Goal: Transaction & Acquisition: Purchase product/service

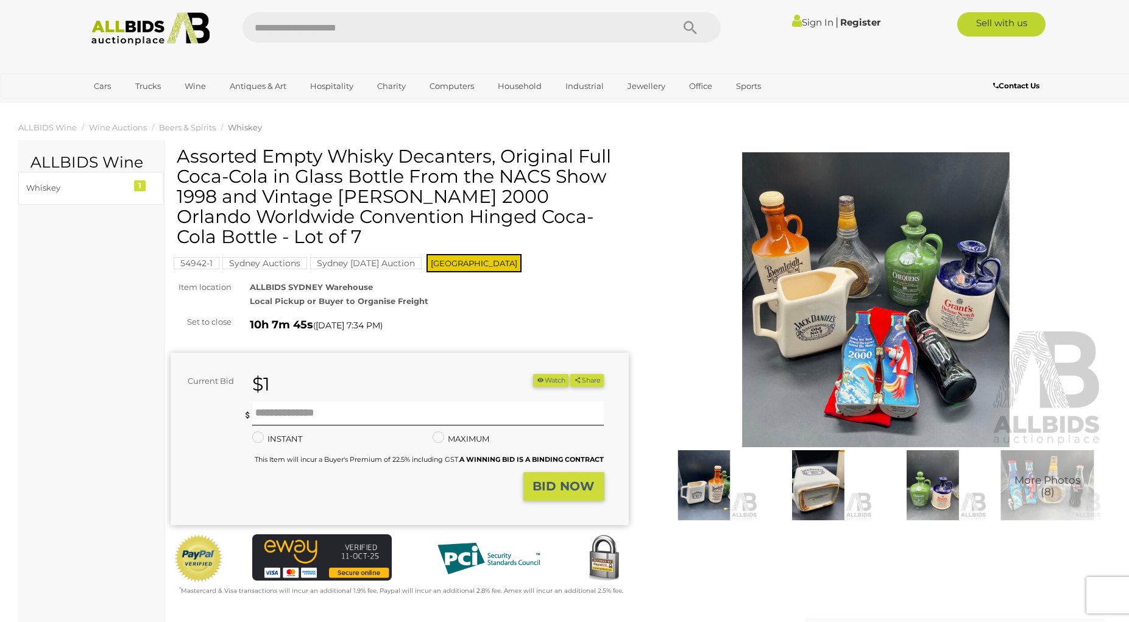
click at [881, 369] on img at bounding box center [876, 299] width 458 height 295
click at [881, 369] on div at bounding box center [564, 278] width 1129 height 498
click at [864, 370] on img at bounding box center [876, 299] width 458 height 295
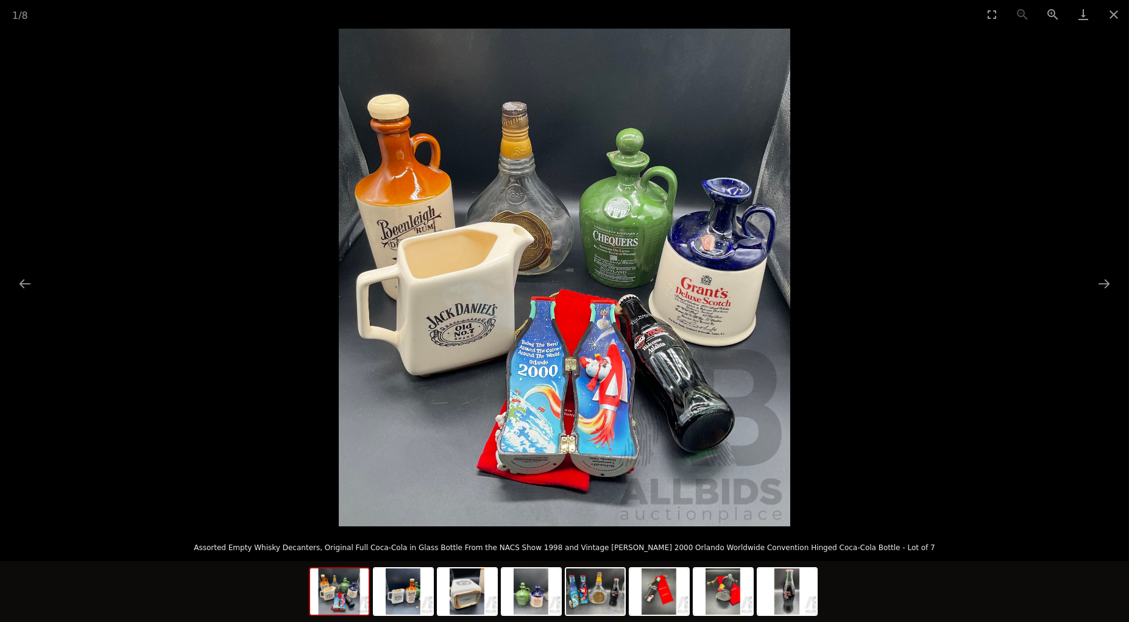
click at [628, 347] on img at bounding box center [564, 278] width 451 height 498
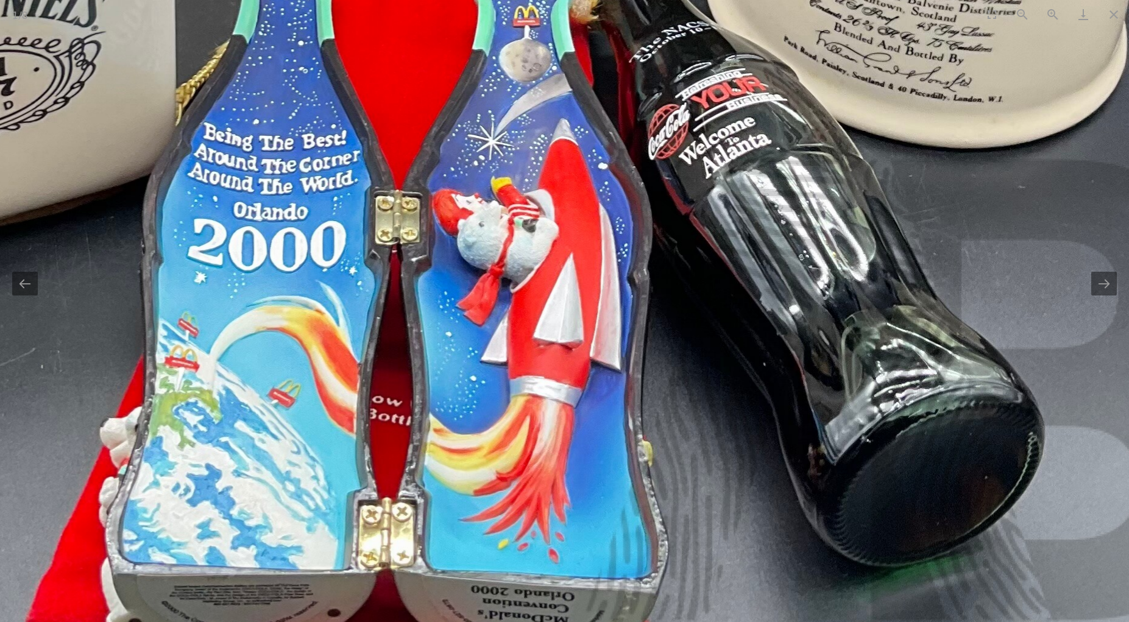
drag, startPoint x: 577, startPoint y: 395, endPoint x: 574, endPoint y: 161, distance: 233.3
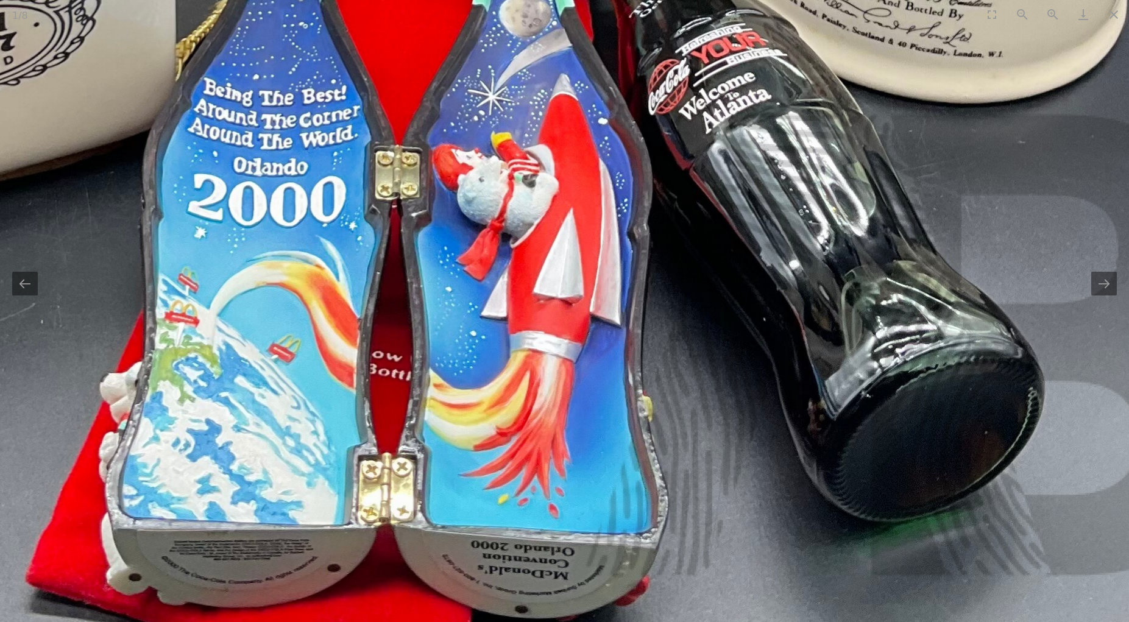
click at [1105, 284] on button "Next slide" at bounding box center [1104, 284] width 26 height 24
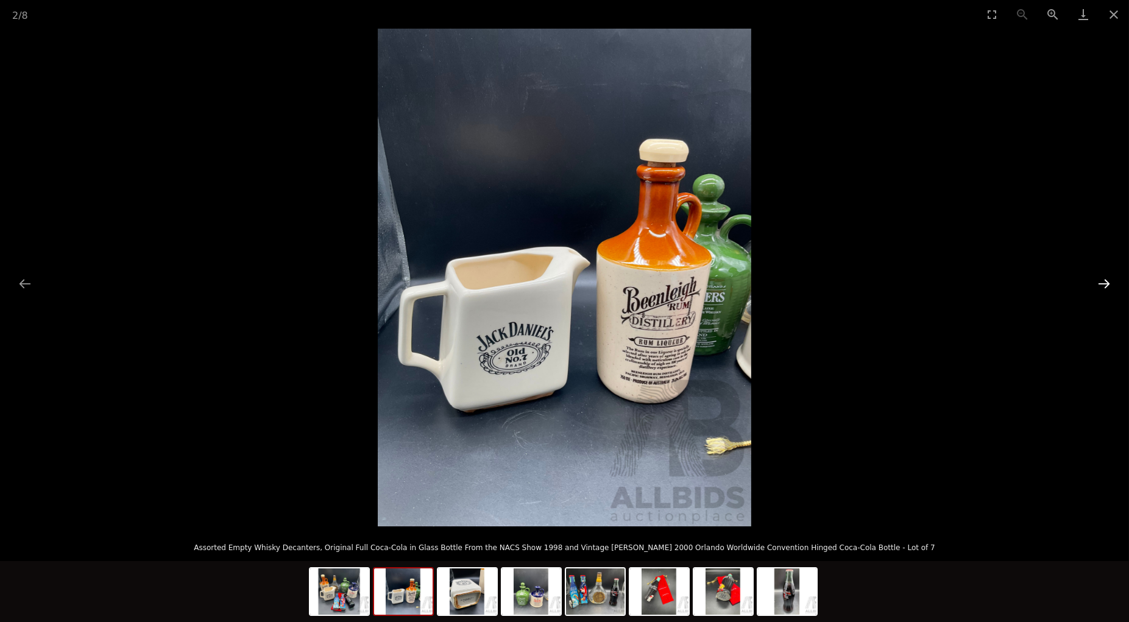
click at [1105, 284] on button "Next slide" at bounding box center [1104, 284] width 26 height 24
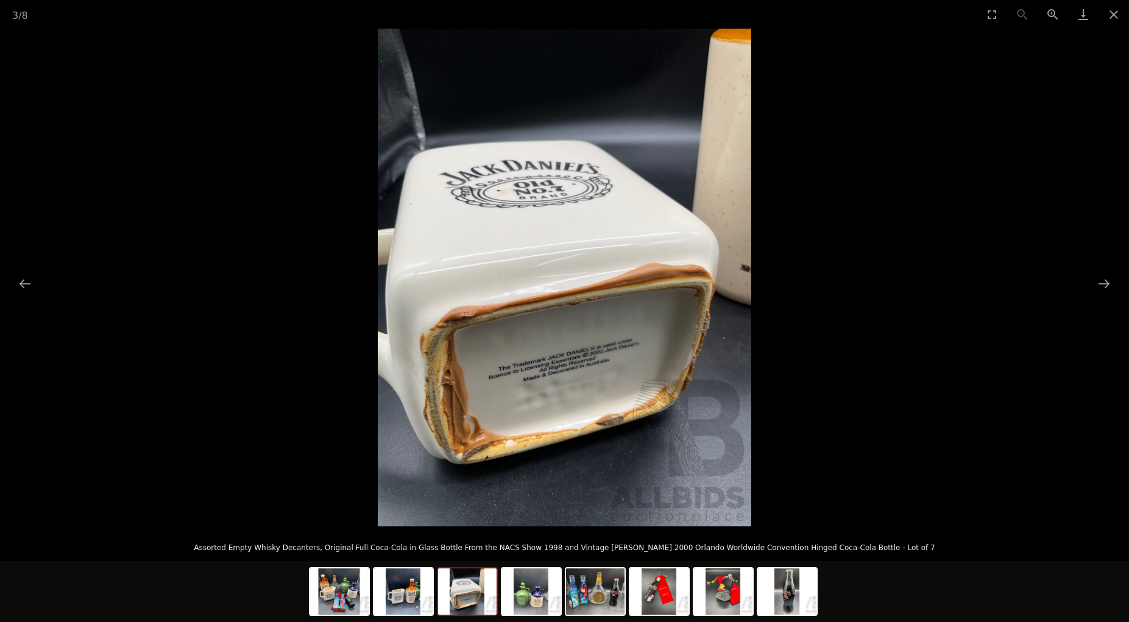
click at [634, 359] on img at bounding box center [564, 278] width 373 height 498
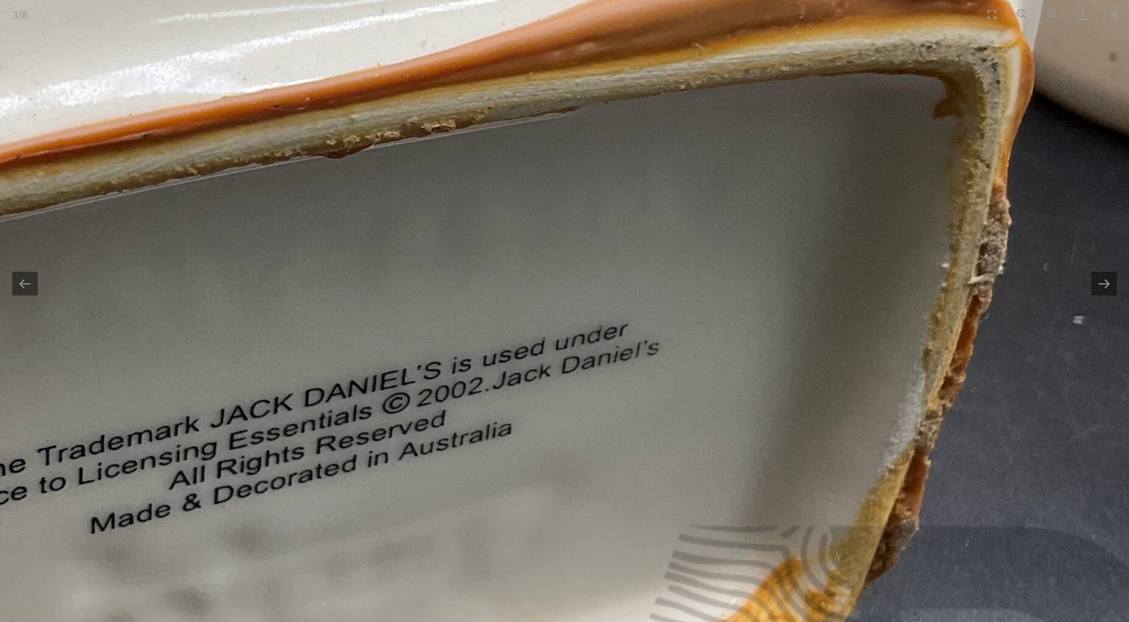
click at [953, 302] on img at bounding box center [291, 21] width 1841 height 2455
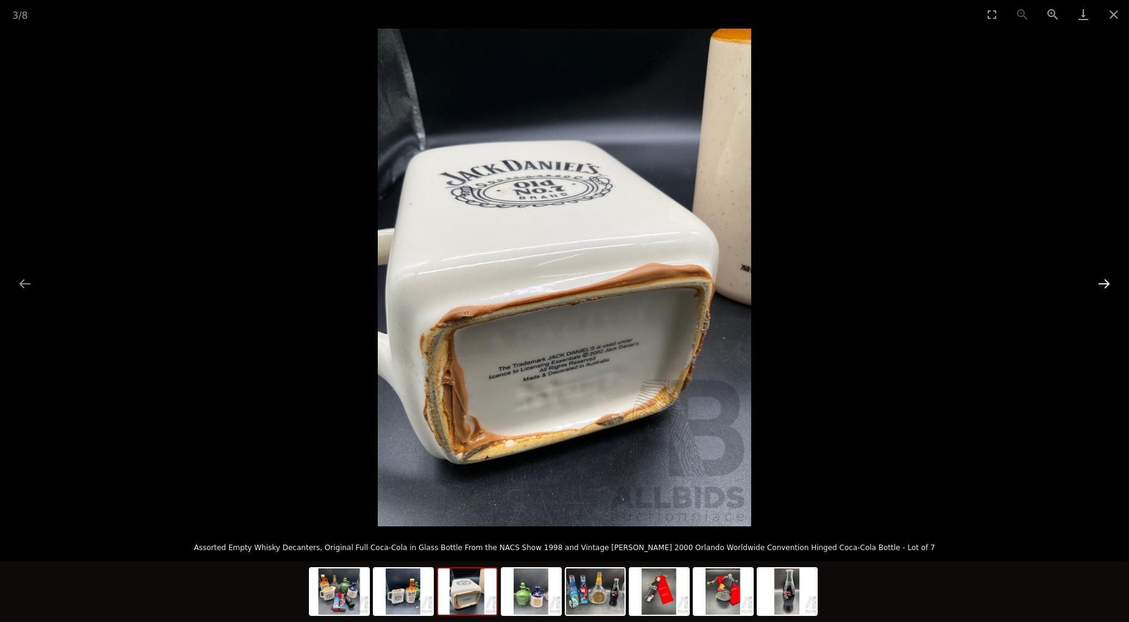
click at [1104, 286] on button "Next slide" at bounding box center [1104, 284] width 26 height 24
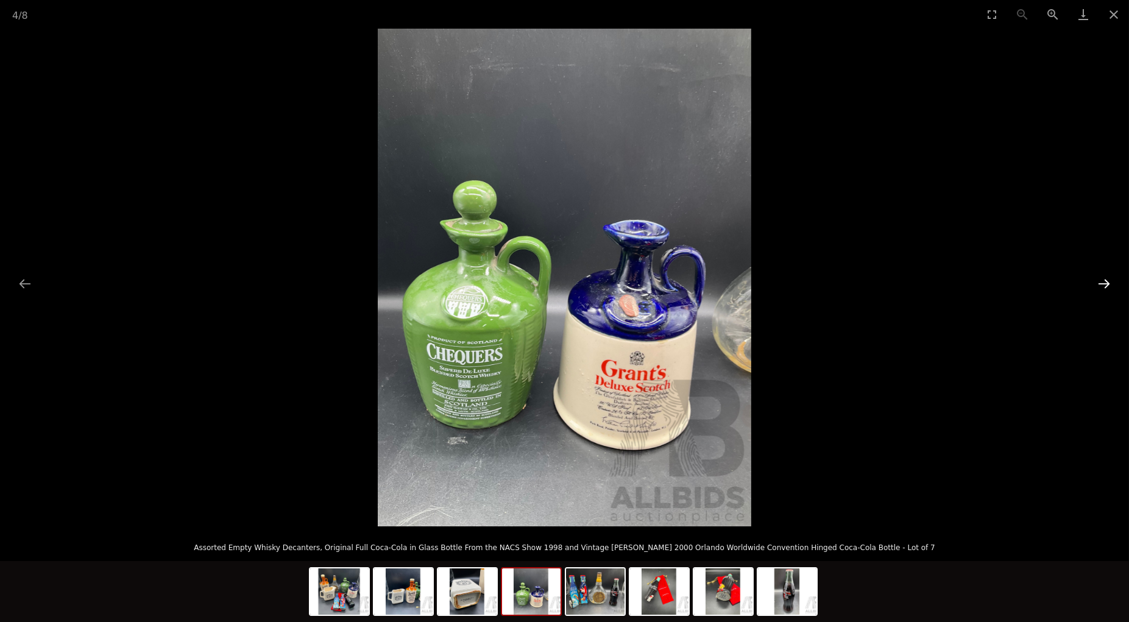
click at [1104, 286] on button "Next slide" at bounding box center [1104, 284] width 26 height 24
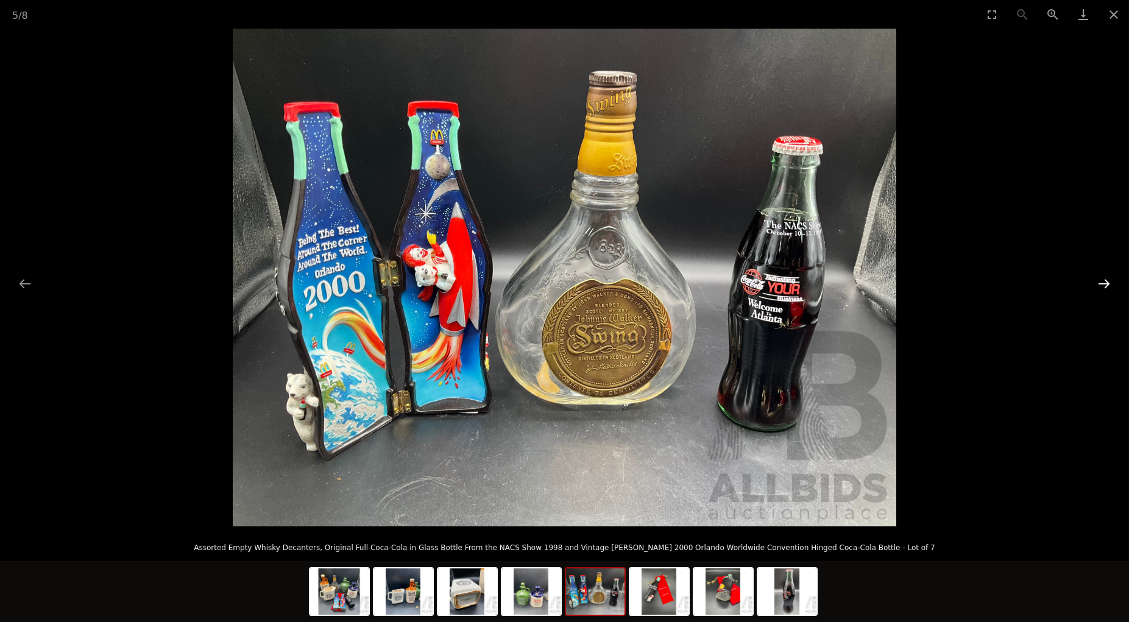
click at [1104, 286] on button "Next slide" at bounding box center [1104, 284] width 26 height 24
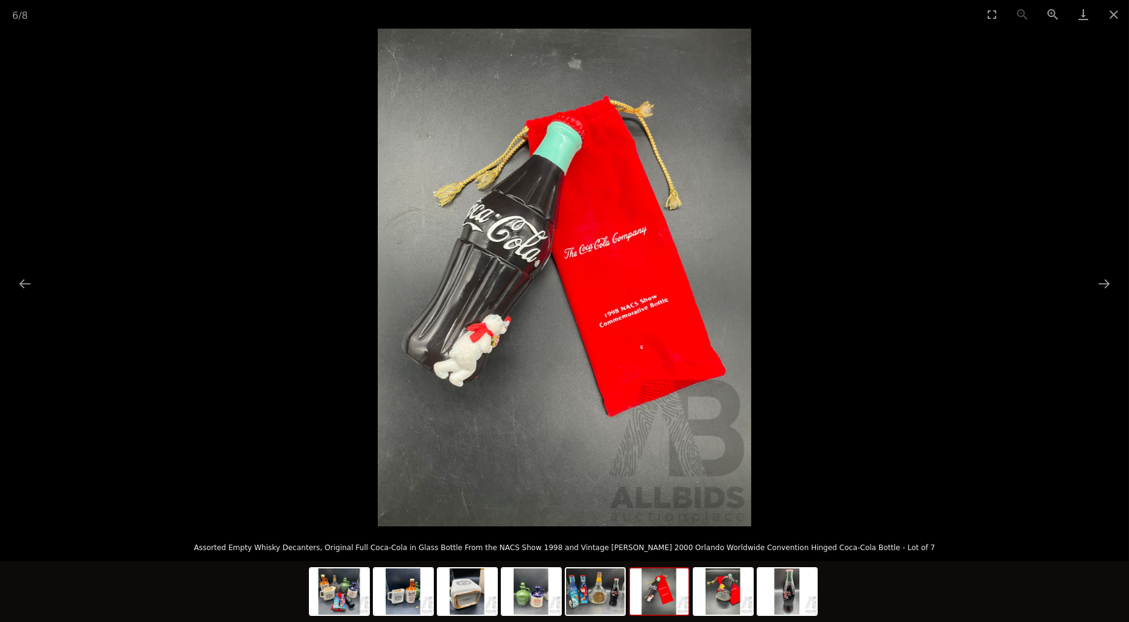
click at [652, 257] on img at bounding box center [564, 278] width 373 height 498
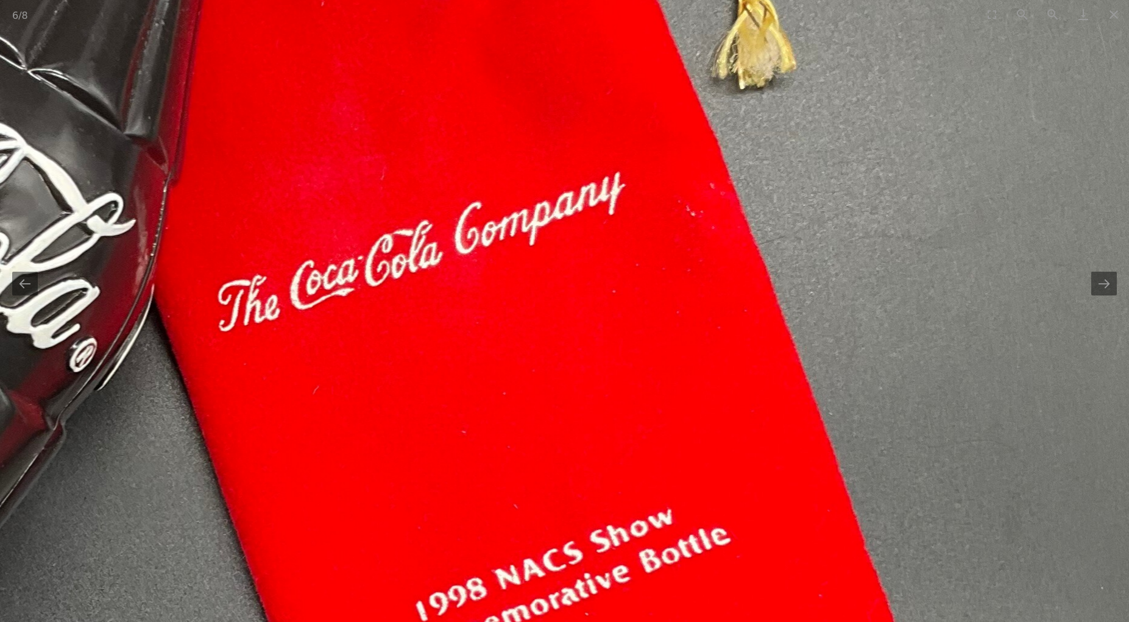
scroll to position [285, 0]
click at [657, 256] on img at bounding box center [217, 424] width 1841 height 2455
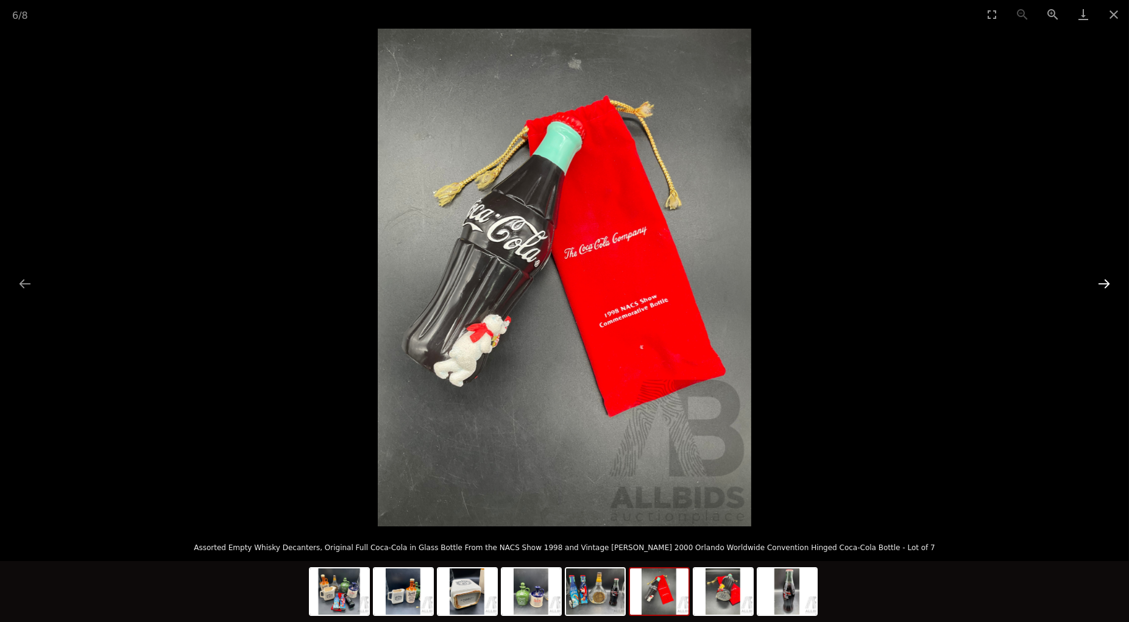
click at [1107, 283] on button "Next slide" at bounding box center [1104, 284] width 26 height 24
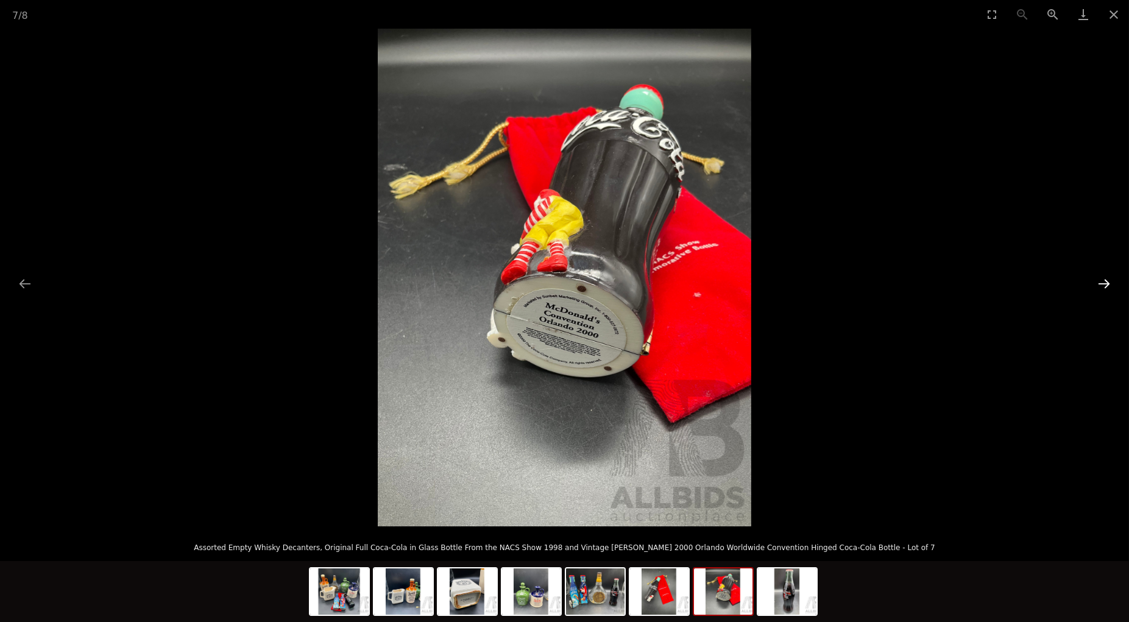
click at [1107, 283] on button "Next slide" at bounding box center [1104, 284] width 26 height 24
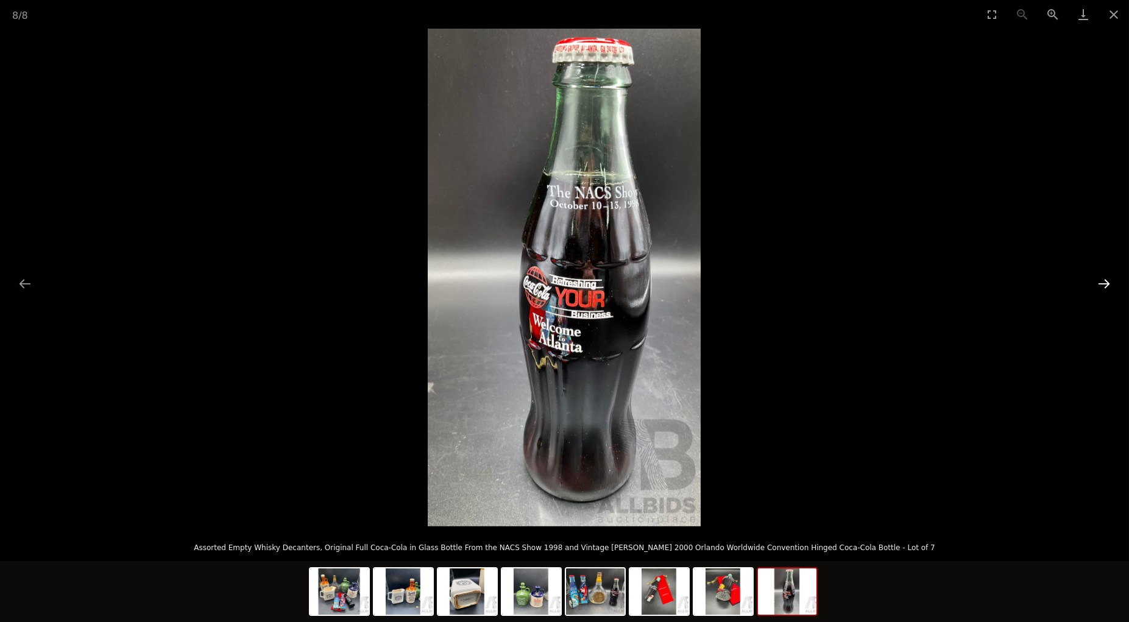
click at [1107, 283] on button "Next slide" at bounding box center [1104, 284] width 26 height 24
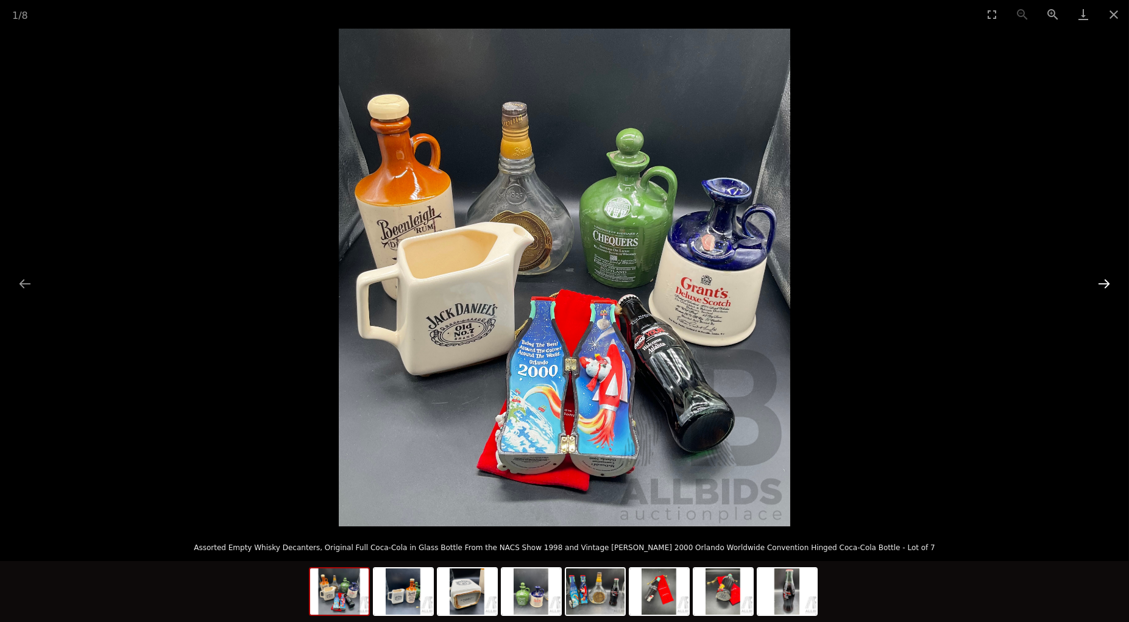
click at [1107, 283] on button "Next slide" at bounding box center [1104, 284] width 26 height 24
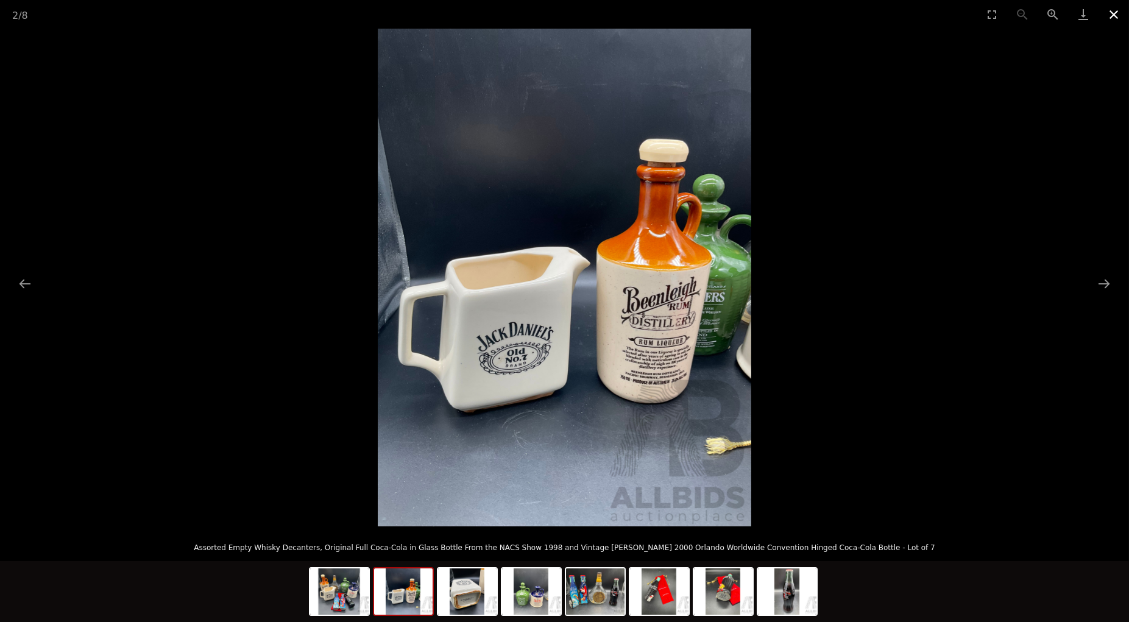
click at [1114, 16] on button "Close gallery" at bounding box center [1113, 14] width 30 height 29
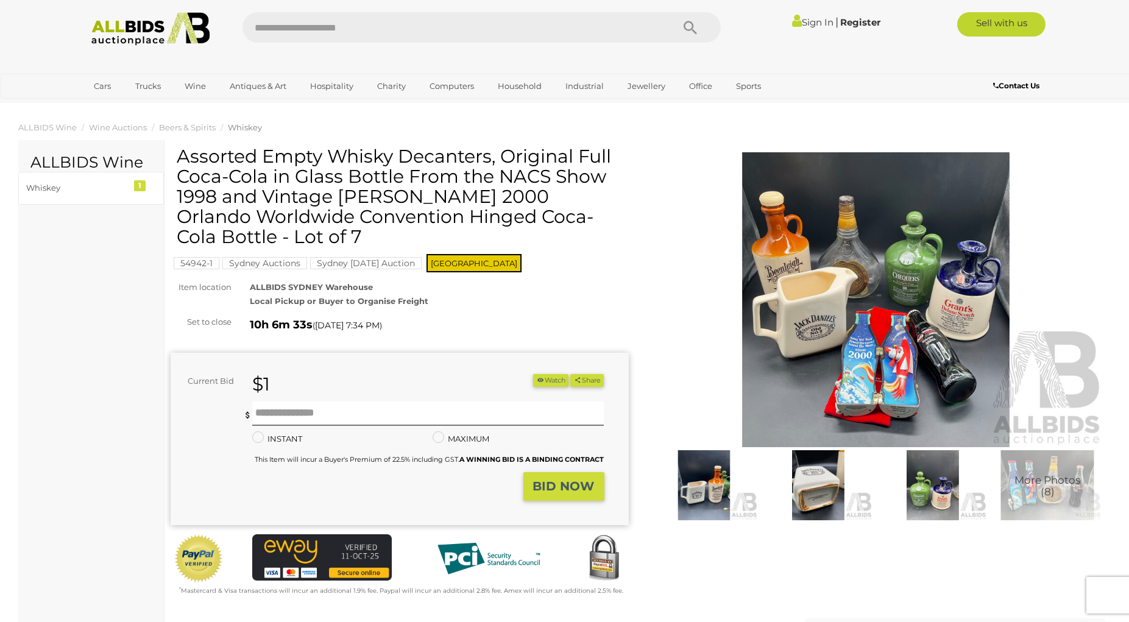
click at [1114, 16] on button "Close gallery" at bounding box center [1113, 14] width 30 height 29
